Goal: Information Seeking & Learning: Learn about a topic

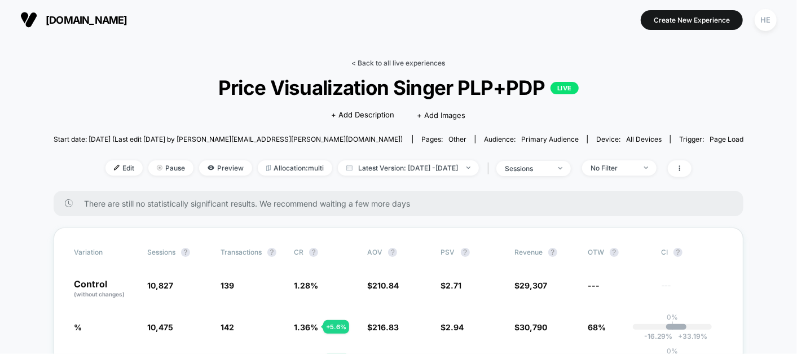
click at [385, 62] on link "< Back to all live experiences" at bounding box center [399, 63] width 94 height 8
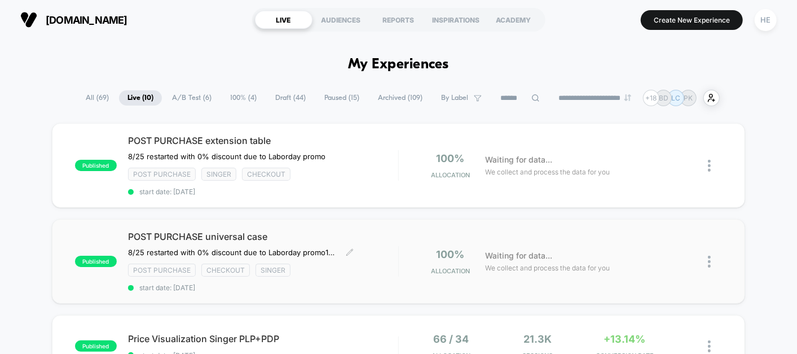
click at [361, 231] on span "POST PURCHASE universal case" at bounding box center [263, 236] width 270 height 11
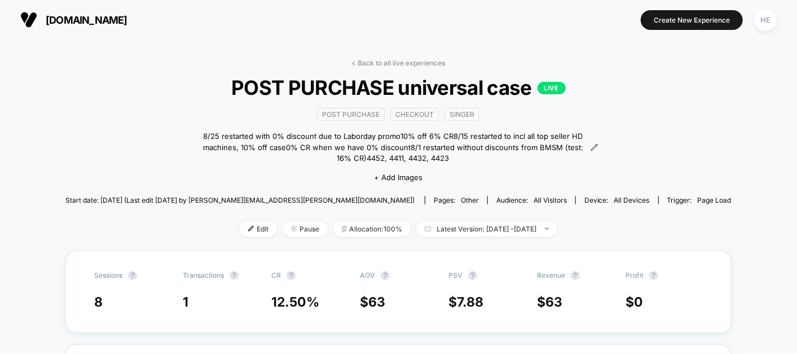
scroll to position [7, 0]
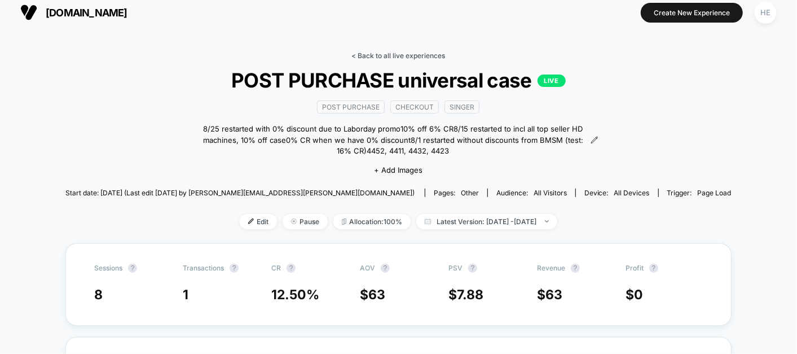
click at [407, 54] on link "< Back to all live experiences" at bounding box center [399, 55] width 94 height 8
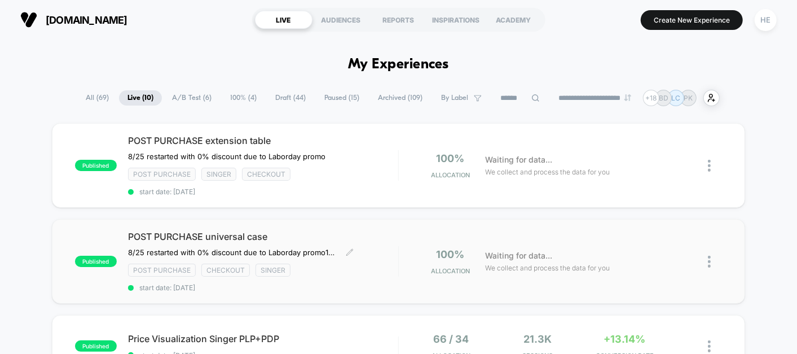
click at [335, 269] on div "Post Purchase checkout Singer" at bounding box center [263, 270] width 270 height 13
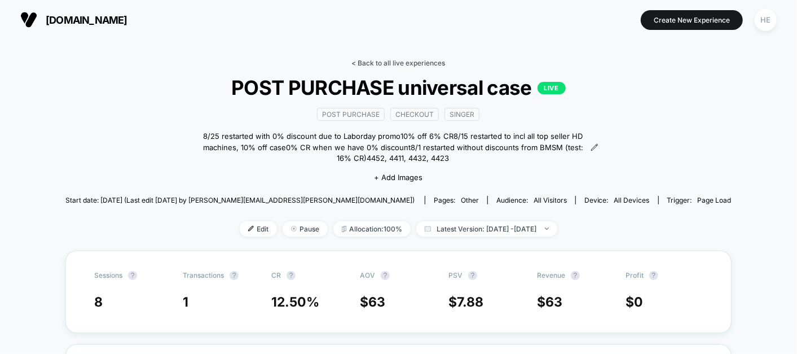
click at [411, 62] on link "< Back to all live experiences" at bounding box center [399, 63] width 94 height 8
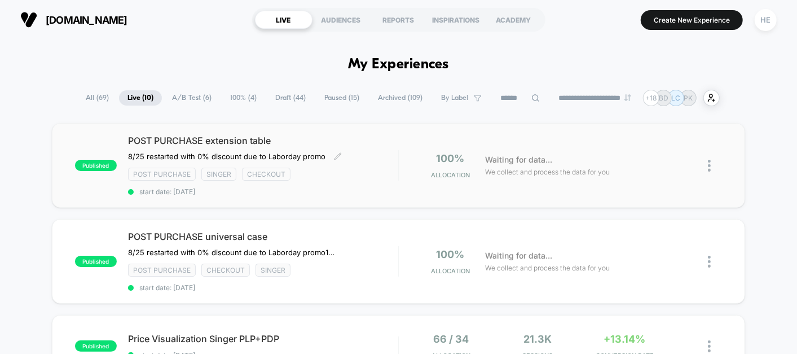
click at [388, 156] on div "POST PURCHASE extension table ﻿8/25 restarted with 0% discount due to Laborday …" at bounding box center [263, 165] width 270 height 61
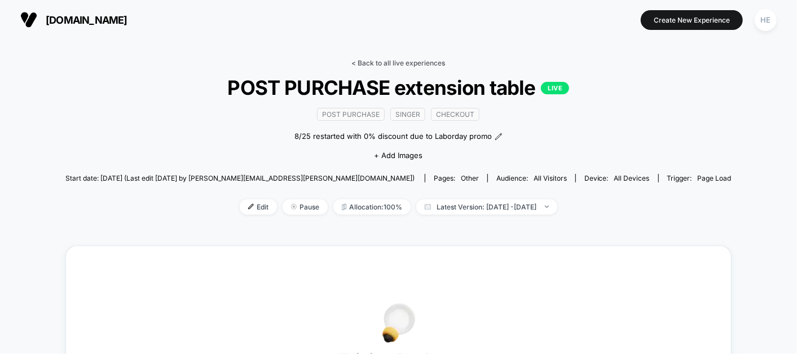
click at [401, 59] on link "< Back to all live experiences" at bounding box center [399, 63] width 94 height 8
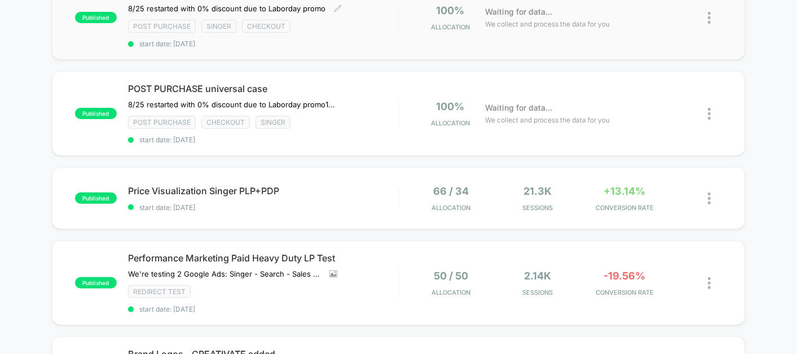
scroll to position [147, 0]
click at [332, 198] on div "Price Visualization Singer PLP+PDP Click to edit experience details Click to ed…" at bounding box center [263, 199] width 270 height 27
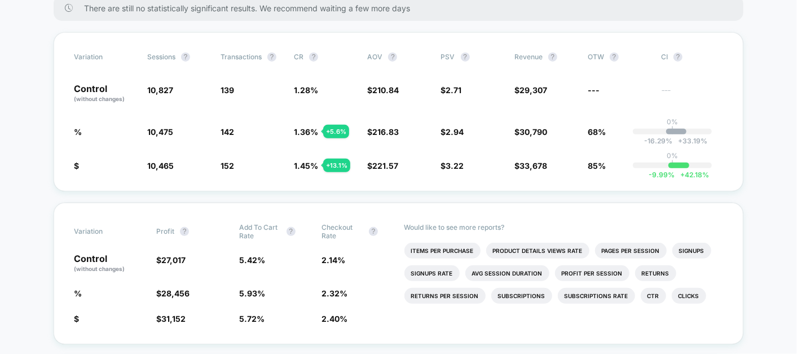
scroll to position [327, 0]
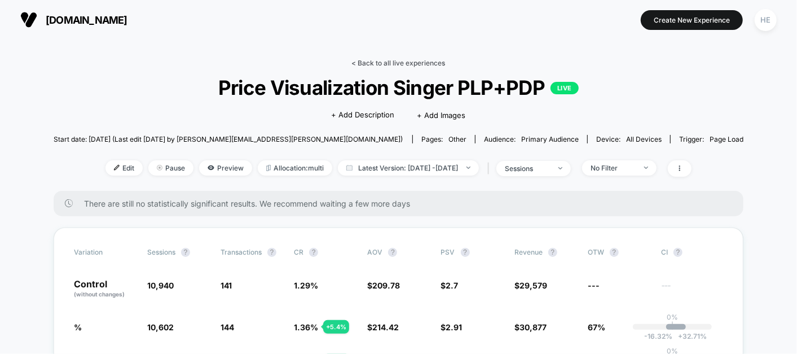
click at [366, 66] on link "< Back to all live experiences" at bounding box center [399, 63] width 94 height 8
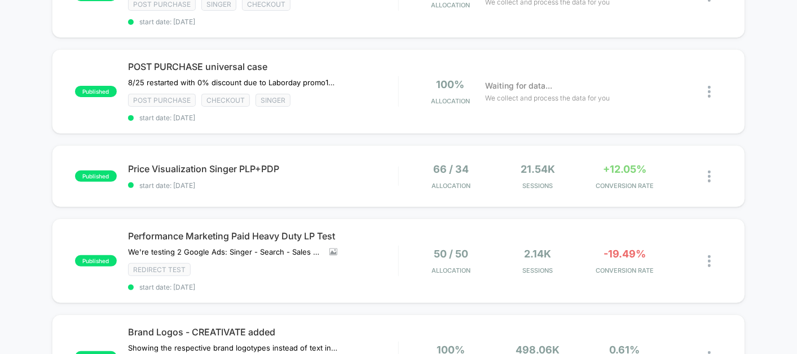
scroll to position [170, 0]
click at [377, 173] on div "Price Visualization Singer PLP+PDP Click to edit experience details Click to ed…" at bounding box center [263, 176] width 270 height 27
